Goal: Check status: Check status

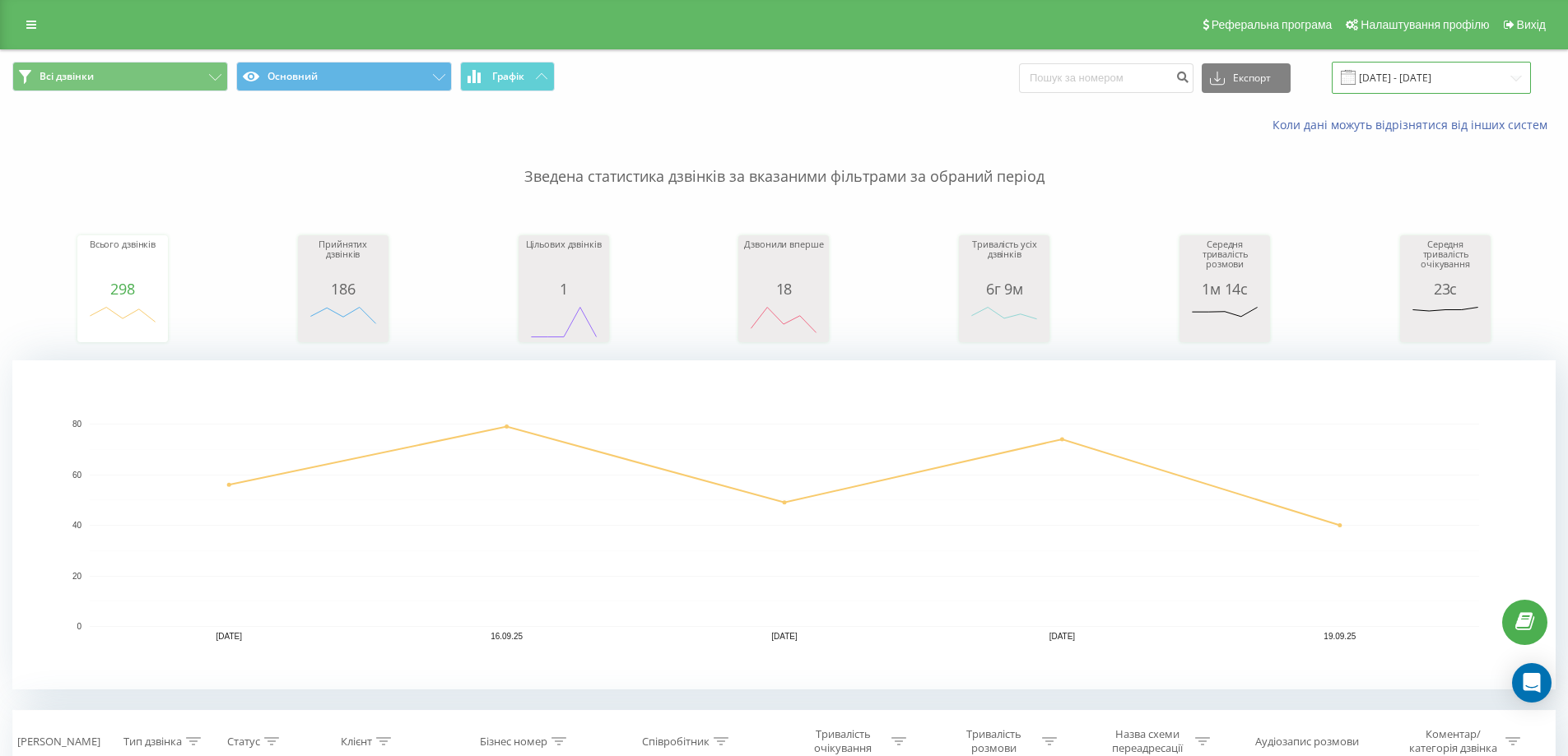
click at [1393, 69] on input "[DATE] - [DATE]" at bounding box center [1431, 77] width 199 height 32
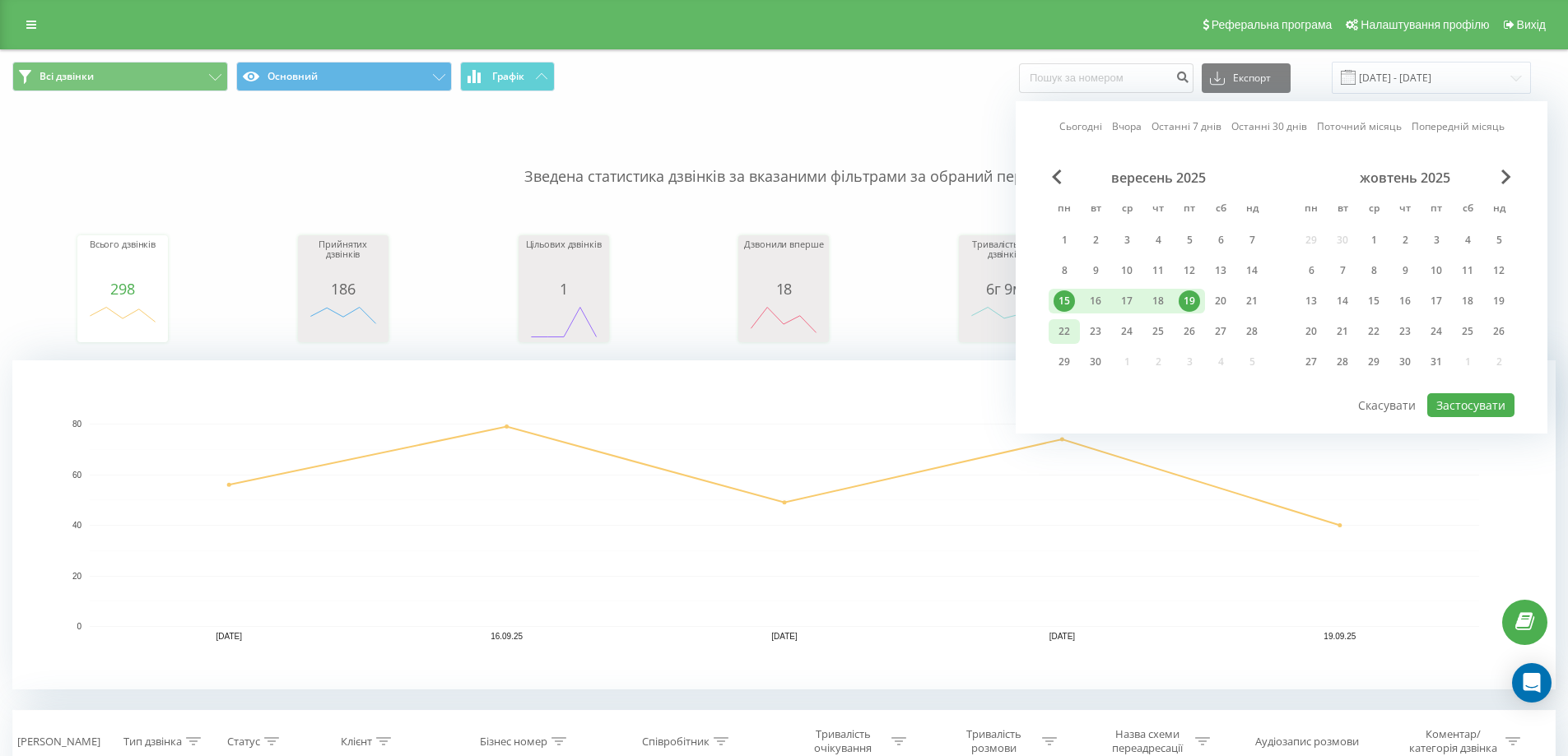
click at [1068, 336] on div "22" at bounding box center [1064, 331] width 21 height 21
click at [1481, 402] on button "Застосувати" at bounding box center [1471, 405] width 88 height 23
type input "[DATE] - [DATE]"
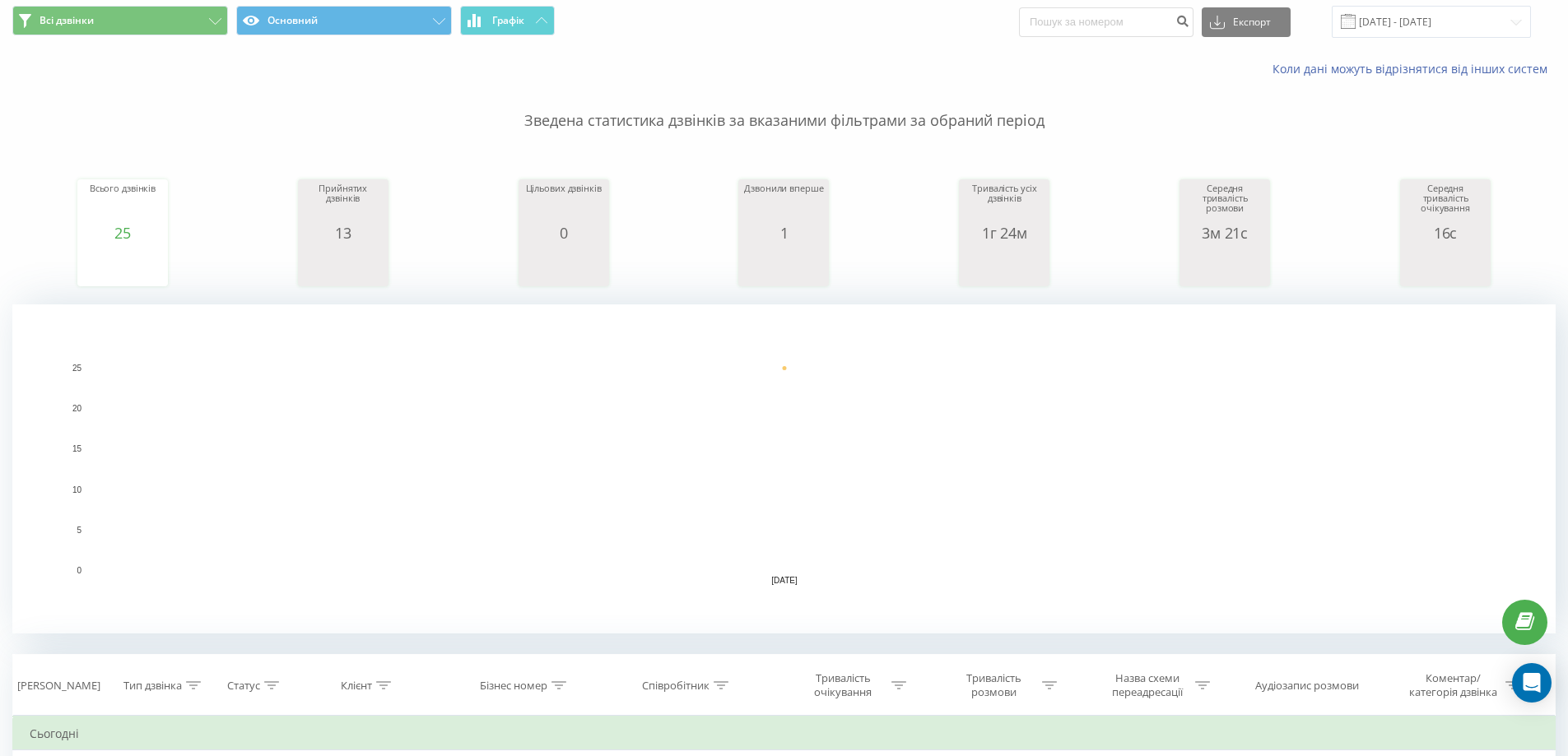
scroll to position [165, 0]
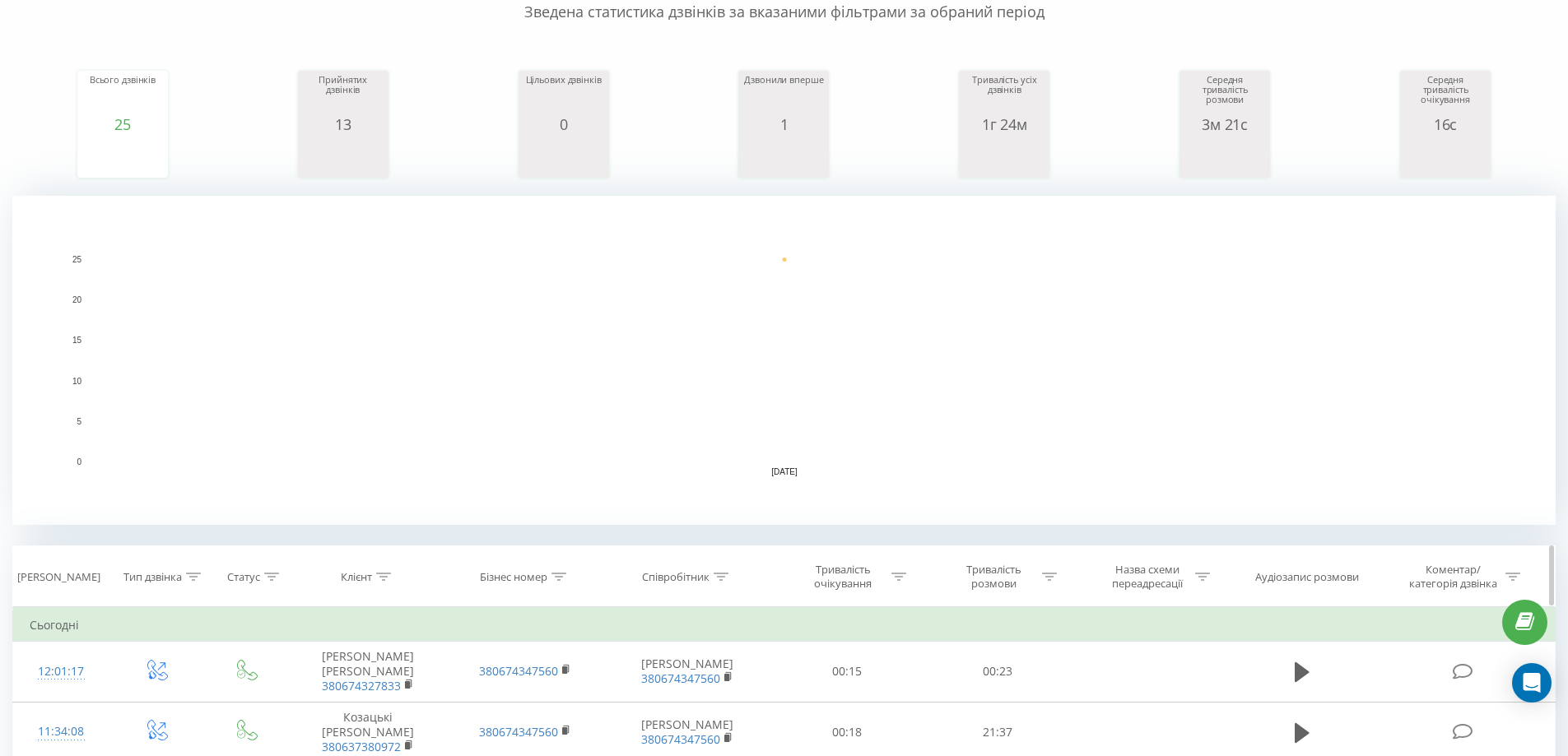
click at [192, 574] on icon at bounding box center [193, 577] width 15 height 8
click at [175, 691] on div "6 results available. Use Up and Down to choose options, press Enter to select t…" at bounding box center [157, 696] width 145 height 31
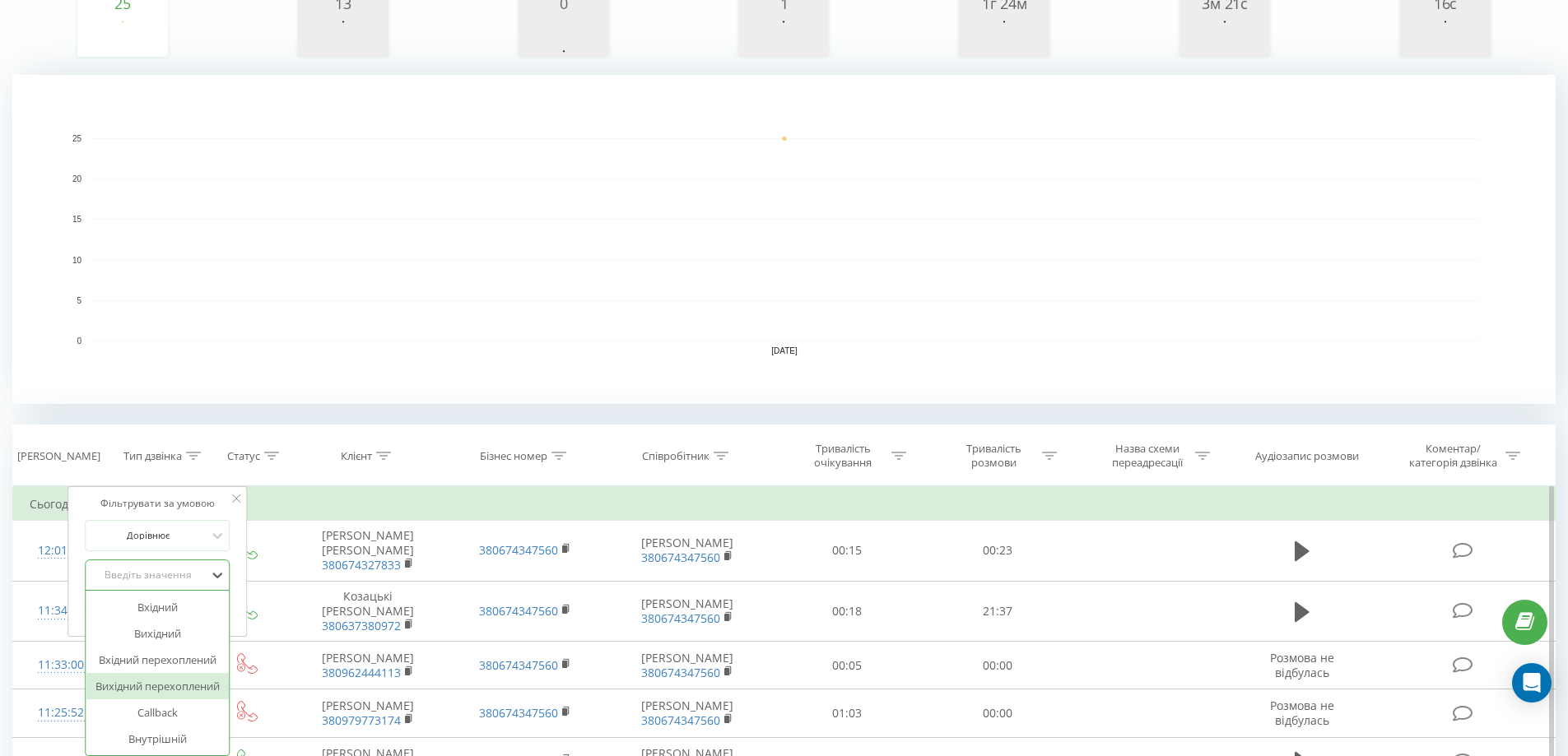
click at [176, 679] on div "Вихідний перехоплений" at bounding box center [157, 686] width 143 height 26
click at [211, 609] on span "OK" at bounding box center [192, 608] width 46 height 25
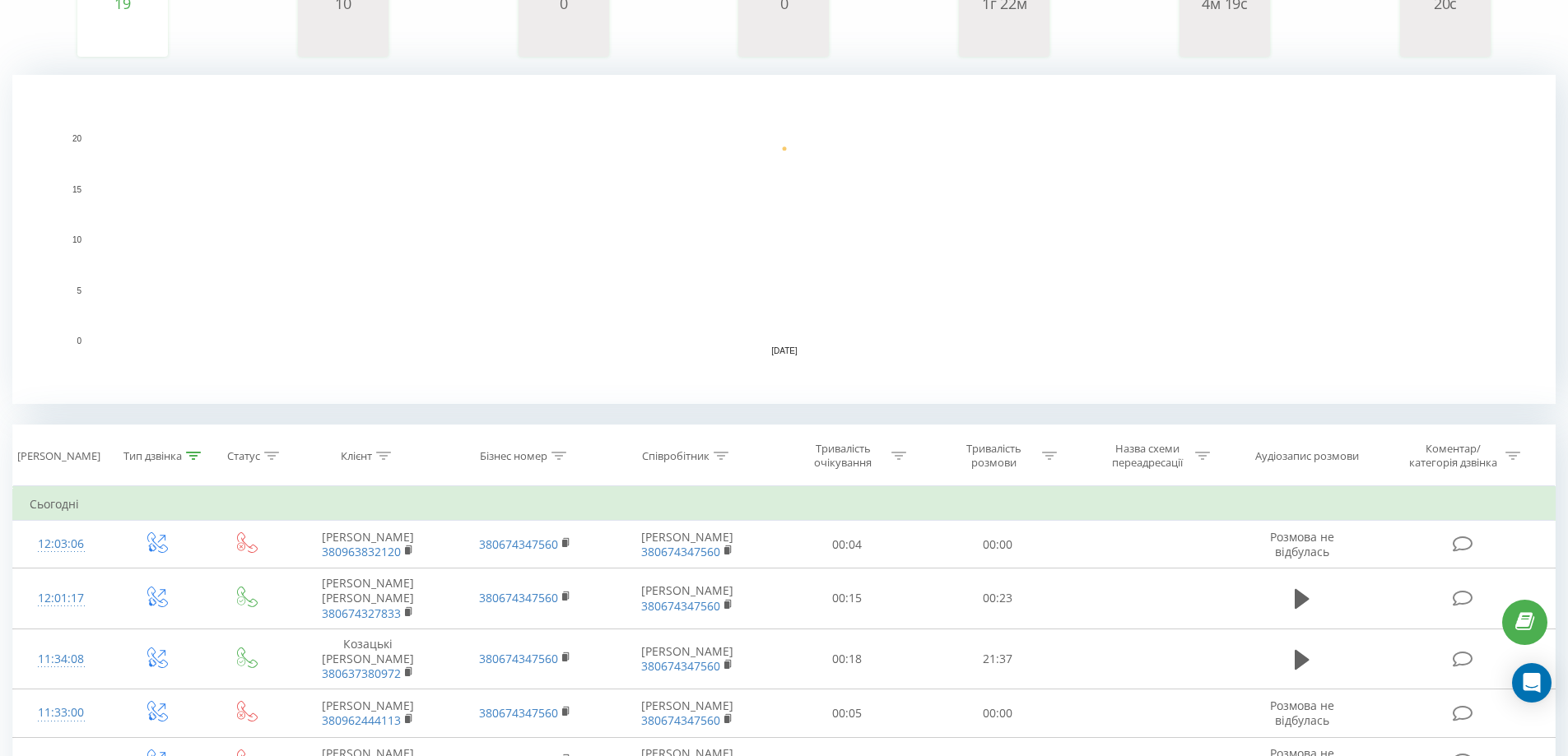
scroll to position [121, 0]
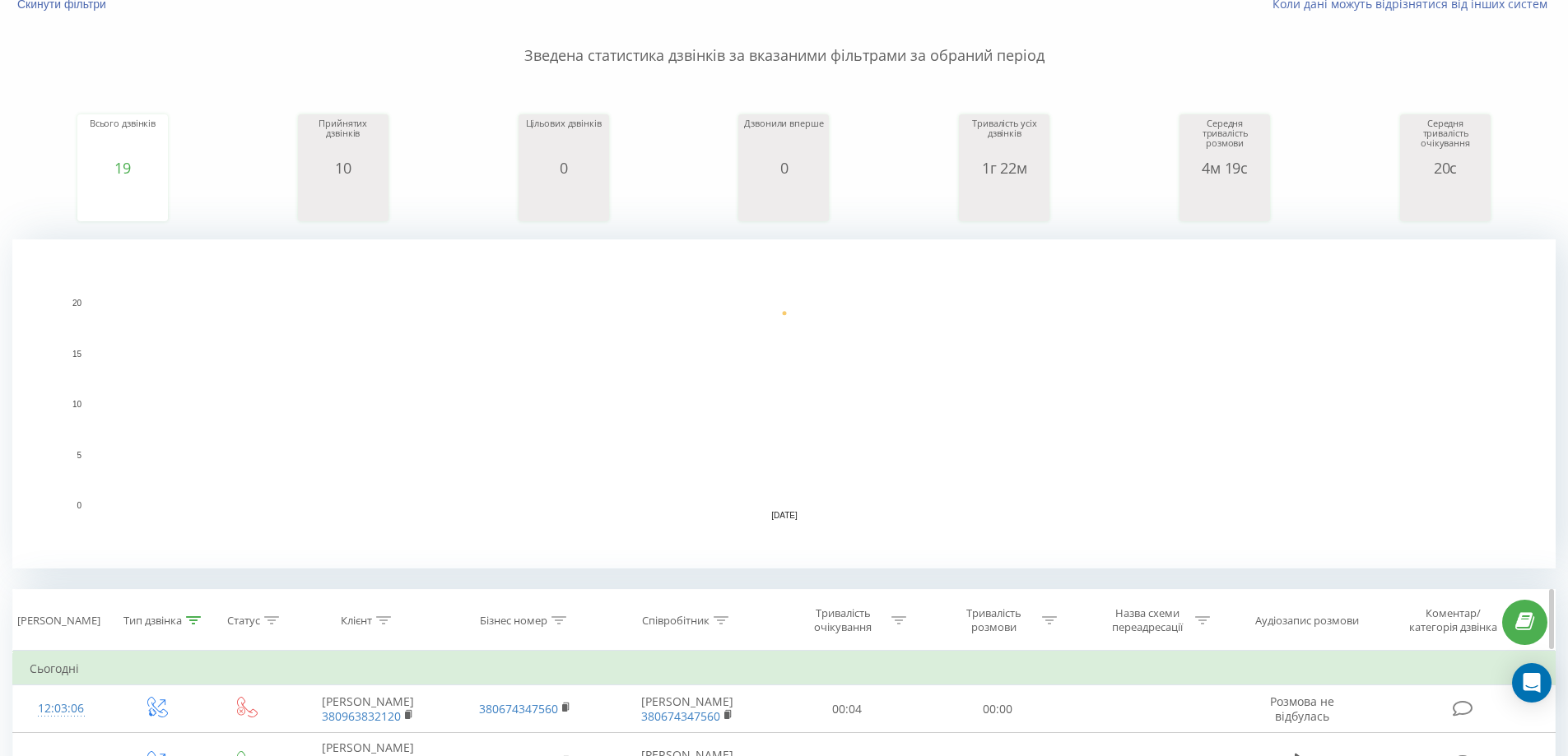
click at [190, 615] on div at bounding box center [193, 621] width 15 height 14
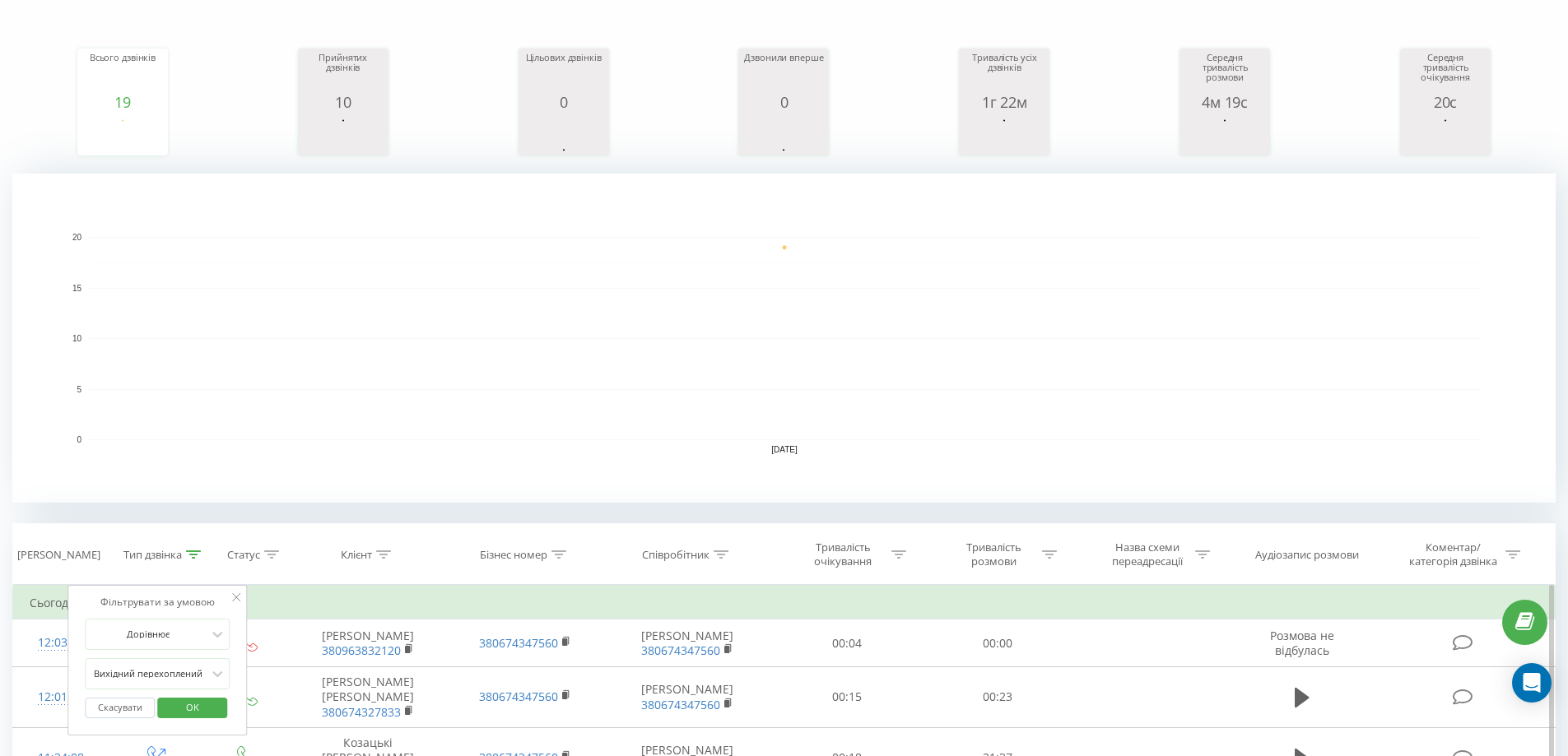
scroll to position [204, 0]
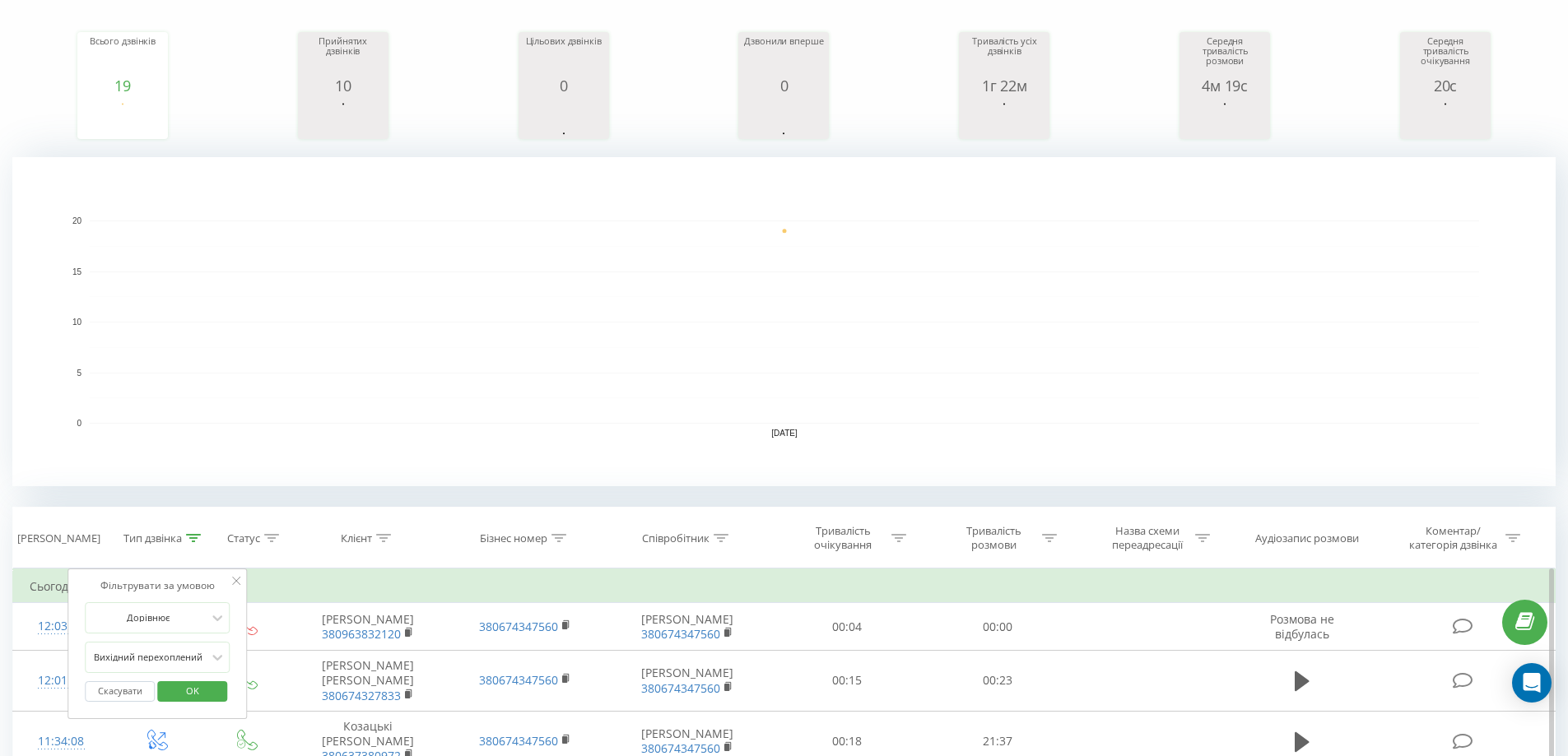
click at [123, 688] on button "Скасувати" at bounding box center [120, 691] width 70 height 20
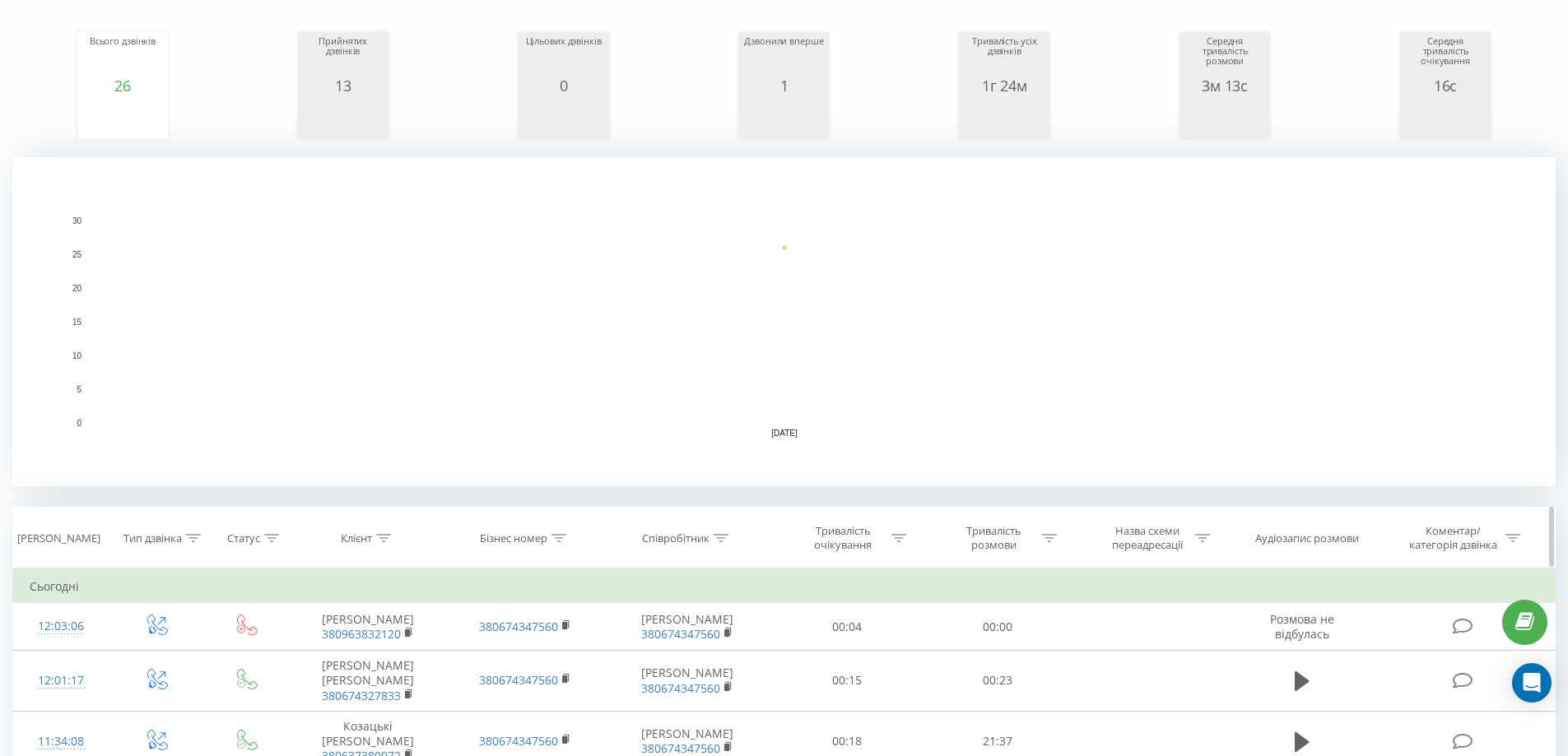
click at [192, 538] on icon at bounding box center [194, 538] width 15 height 8
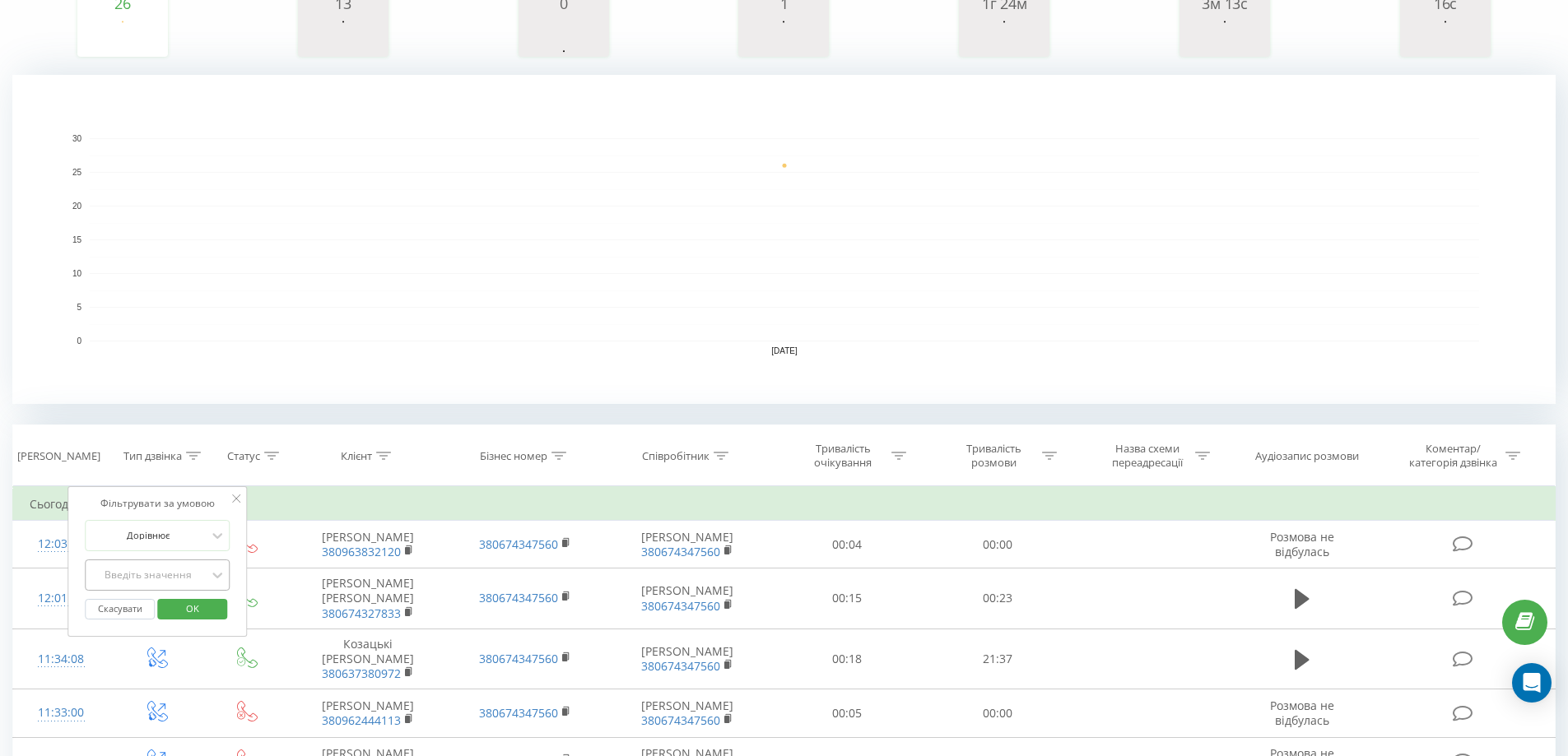
click at [157, 590] on div "Введіть значення" at bounding box center [157, 575] width 145 height 31
click at [168, 688] on div "Вихідний перехоплений" at bounding box center [157, 686] width 143 height 26
click at [197, 612] on span "OK" at bounding box center [192, 608] width 46 height 25
